Goal: Task Accomplishment & Management: Complete application form

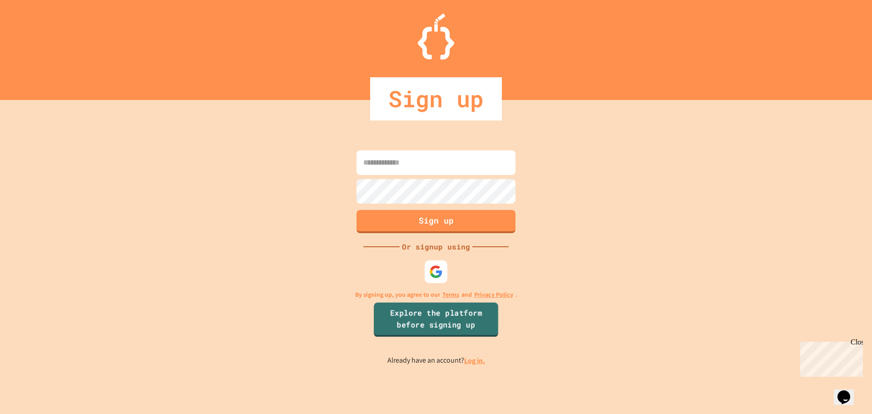
click at [437, 323] on link "Explore the platform before signing up" at bounding box center [436, 319] width 124 height 35
click at [431, 272] on img at bounding box center [436, 271] width 15 height 15
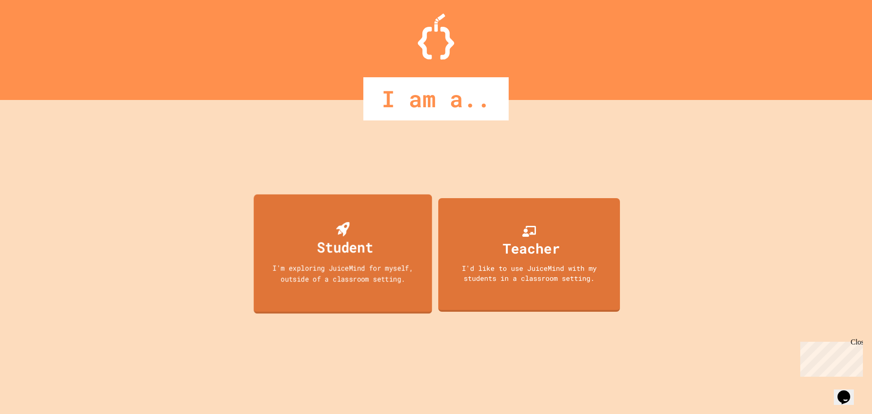
click at [416, 279] on div "I'm exploring JuiceMind for myself, outside of a classroom setting." at bounding box center [343, 272] width 160 height 21
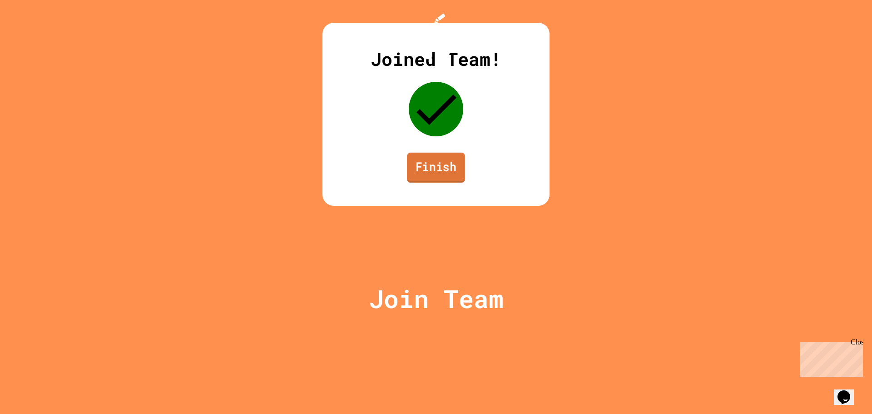
click at [421, 183] on link "Finish" at bounding box center [436, 168] width 58 height 30
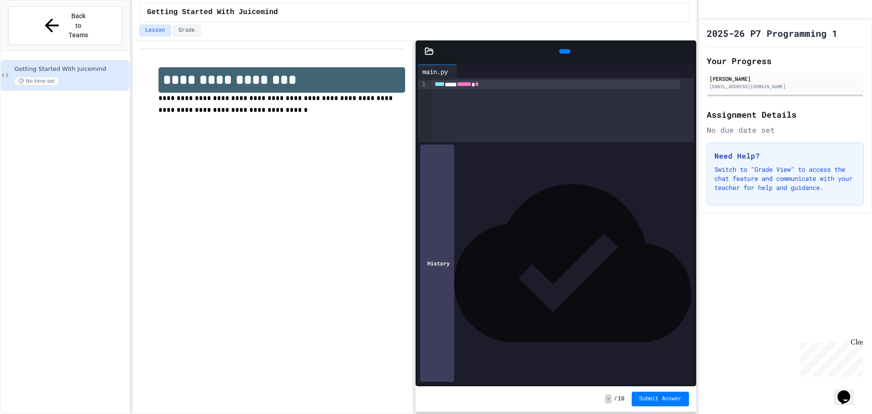
click at [556, 120] on div "**** *** ****** *" at bounding box center [563, 110] width 262 height 64
click at [496, 105] on div "**** *** ****** *" at bounding box center [563, 110] width 262 height 64
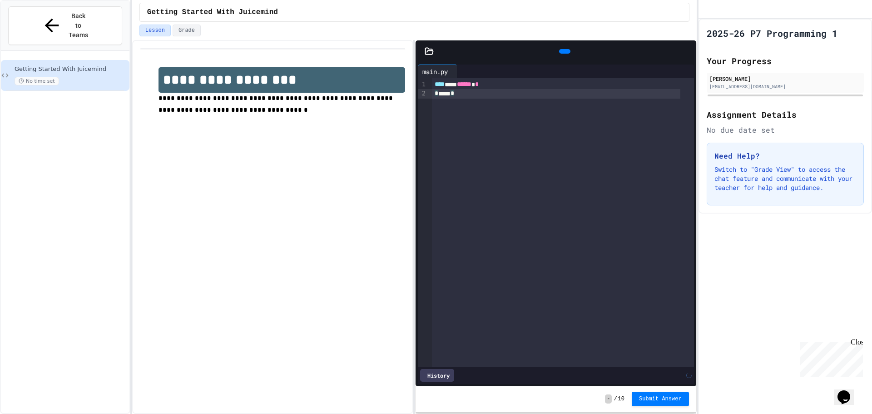
click at [504, 93] on div "* ***** *" at bounding box center [556, 93] width 249 height 9
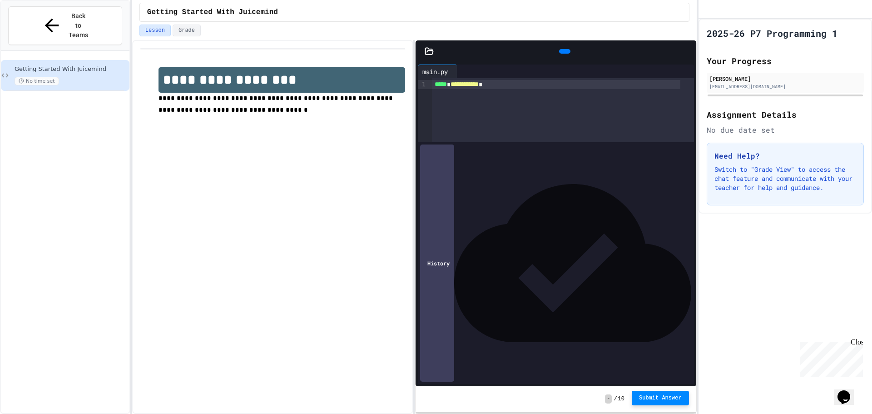
click at [670, 394] on button "Submit Answer" at bounding box center [660, 398] width 57 height 15
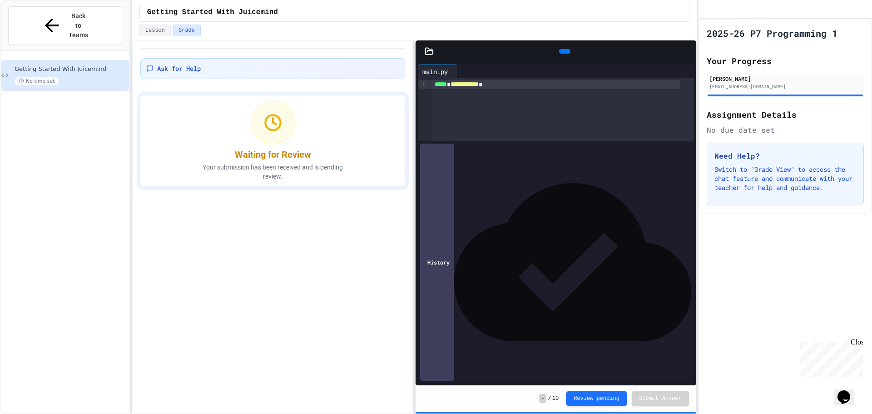
click at [292, 190] on div "Ask for Help Waiting for Review Your submission has been received and is pendin…" at bounding box center [272, 227] width 281 height 374
click at [306, 177] on p "Your submission has been received and is pending review." at bounding box center [273, 172] width 164 height 18
click at [599, 402] on button "Review pending" at bounding box center [596, 397] width 61 height 15
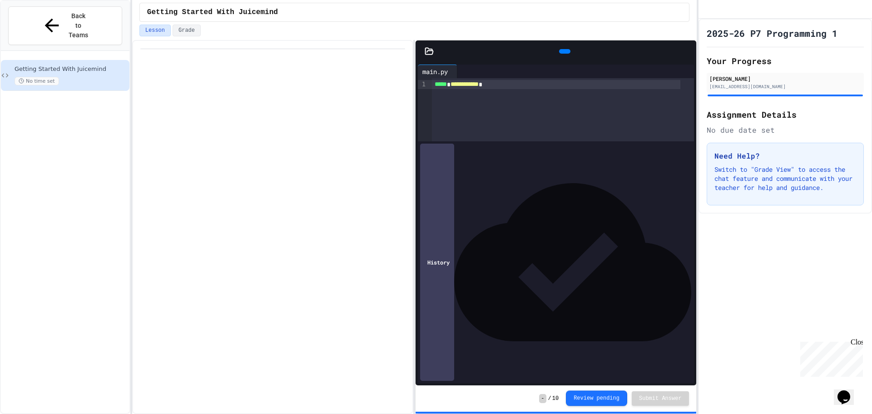
click at [599, 402] on button "Review pending" at bounding box center [596, 397] width 61 height 15
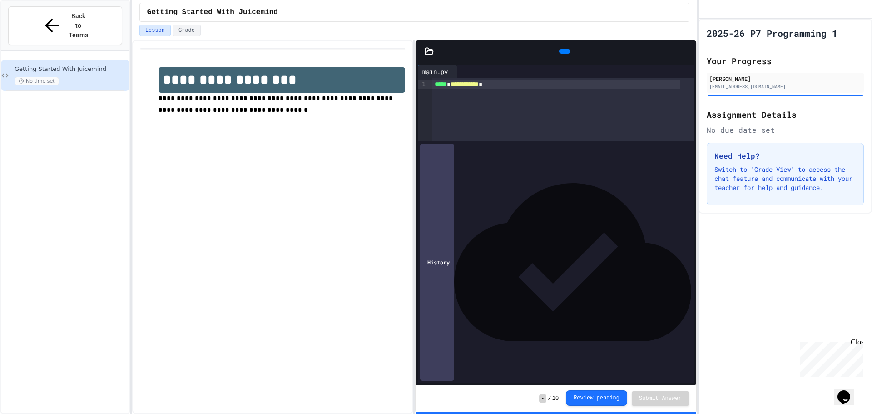
click at [599, 403] on button "Review pending" at bounding box center [596, 397] width 61 height 15
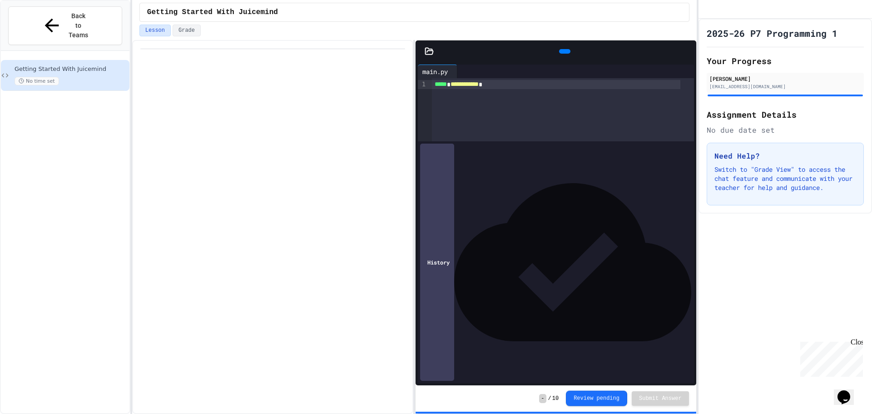
click at [599, 403] on button "Review pending" at bounding box center [596, 398] width 61 height 15
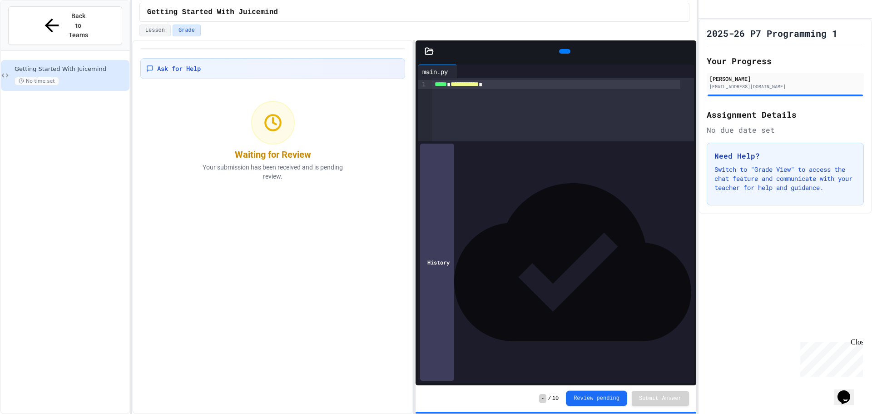
click at [597, 395] on button "Review pending" at bounding box center [596, 398] width 61 height 15
click at [598, 394] on button "Review pending" at bounding box center [596, 398] width 61 height 15
click at [598, 394] on button "Review pending" at bounding box center [596, 397] width 61 height 15
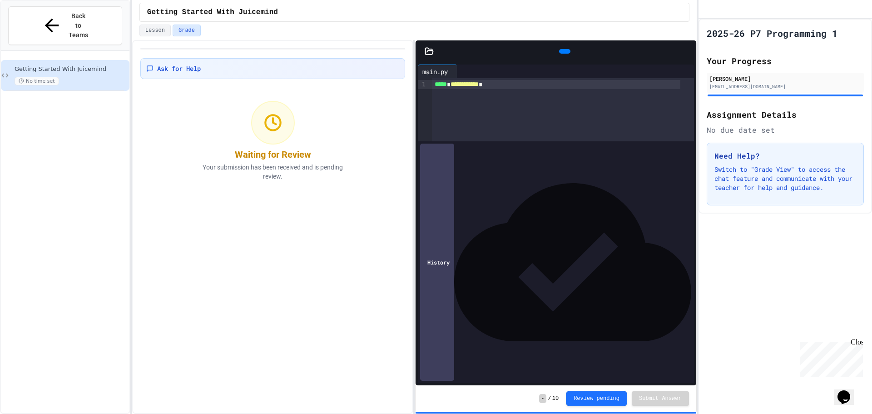
click at [627, 402] on button "Review pending" at bounding box center [596, 398] width 61 height 15
drag, startPoint x: 592, startPoint y: 394, endPoint x: 566, endPoint y: 398, distance: 26.5
click at [568, 398] on div "- / 10 Review pending Submit Answer" at bounding box center [613, 398] width 149 height 15
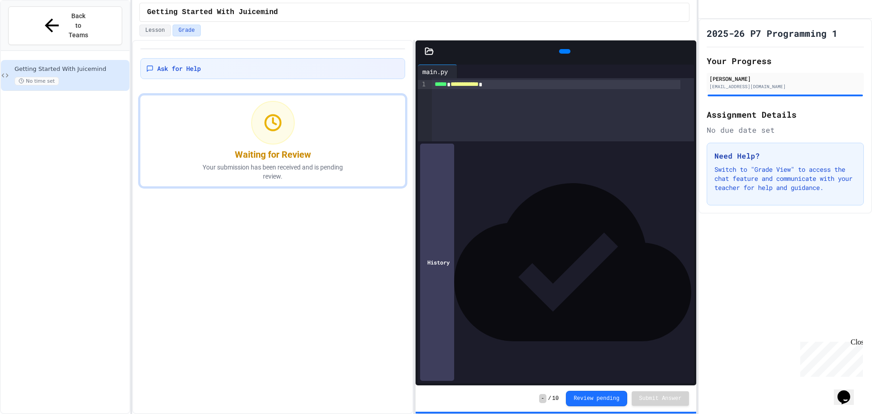
click at [546, 398] on span "-" at bounding box center [542, 398] width 7 height 9
click at [438, 371] on div "History" at bounding box center [437, 262] width 34 height 237
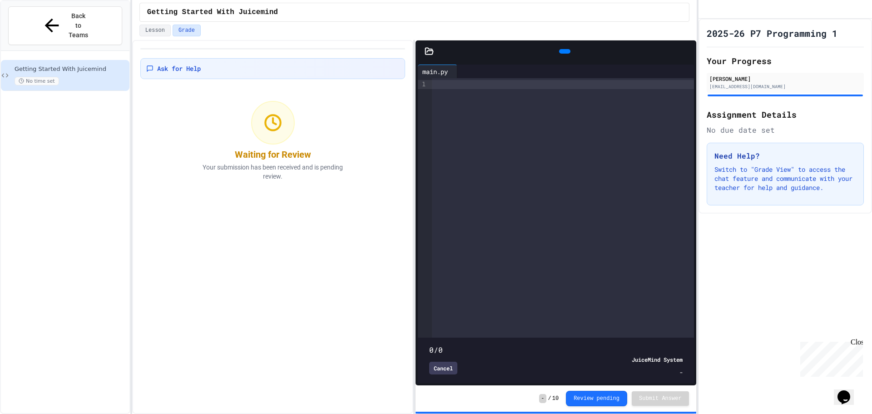
type input "**"
click at [438, 371] on div "0/0 Cancel JuiceMind System -" at bounding box center [555, 360] width 271 height 41
click at [445, 362] on div "Cancel" at bounding box center [443, 368] width 28 height 13
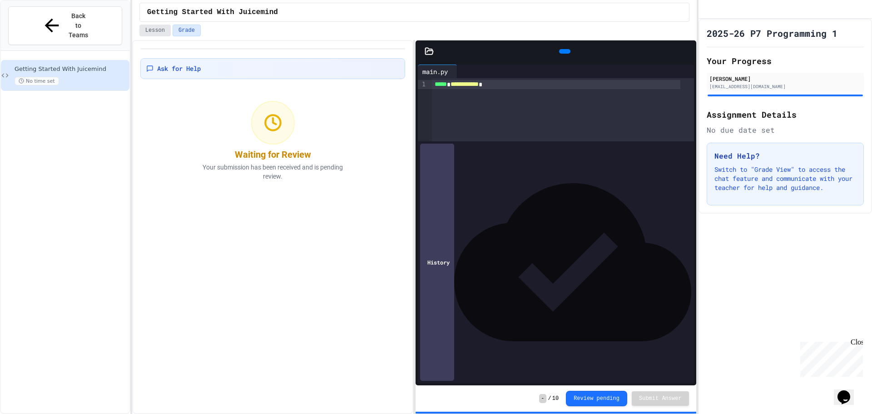
click at [155, 31] on button "Lesson" at bounding box center [154, 31] width 31 height 12
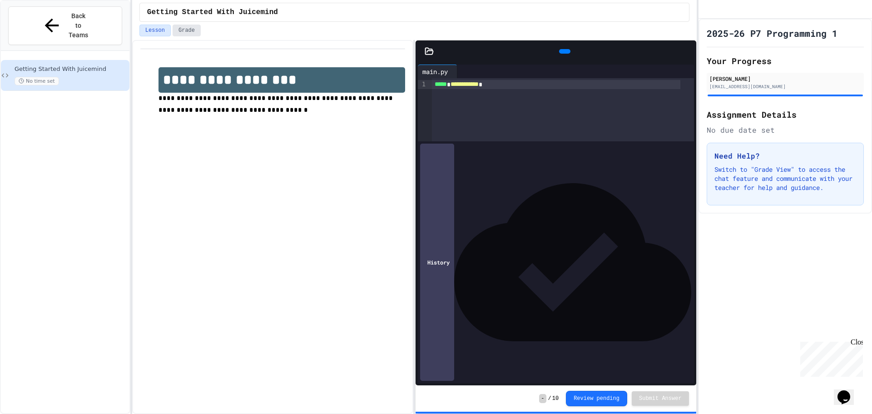
click at [184, 32] on button "Grade" at bounding box center [187, 31] width 28 height 12
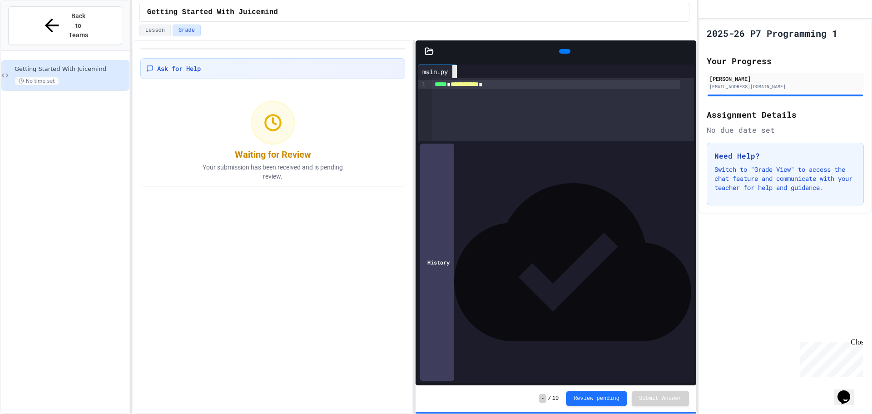
click at [456, 67] on div at bounding box center [455, 71] width 5 height 13
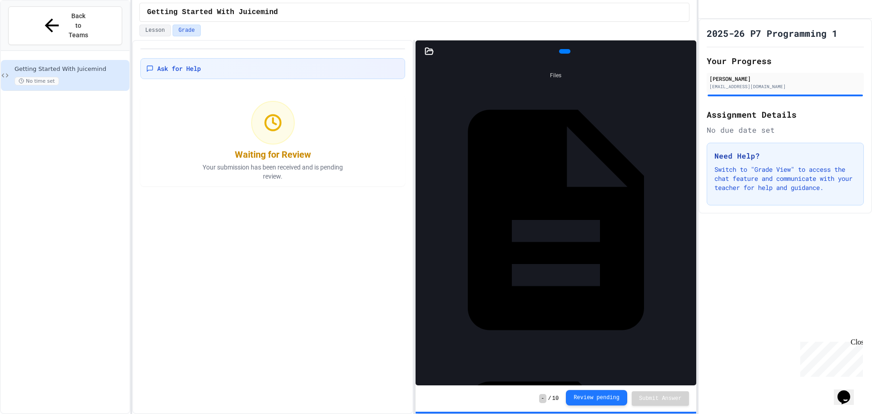
click at [614, 399] on button "Review pending" at bounding box center [596, 397] width 61 height 15
click at [570, 50] on div at bounding box center [564, 51] width 11 height 5
